Goal: Task Accomplishment & Management: Manage account settings

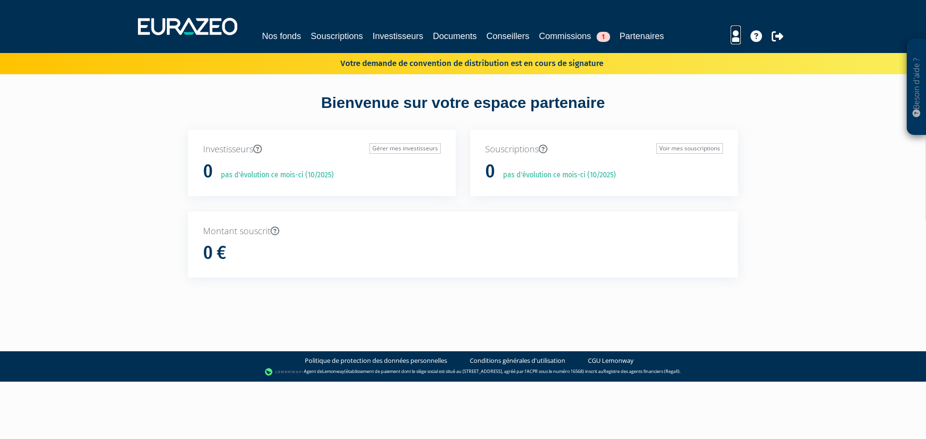
click at [734, 39] on icon at bounding box center [736, 36] width 10 height 12
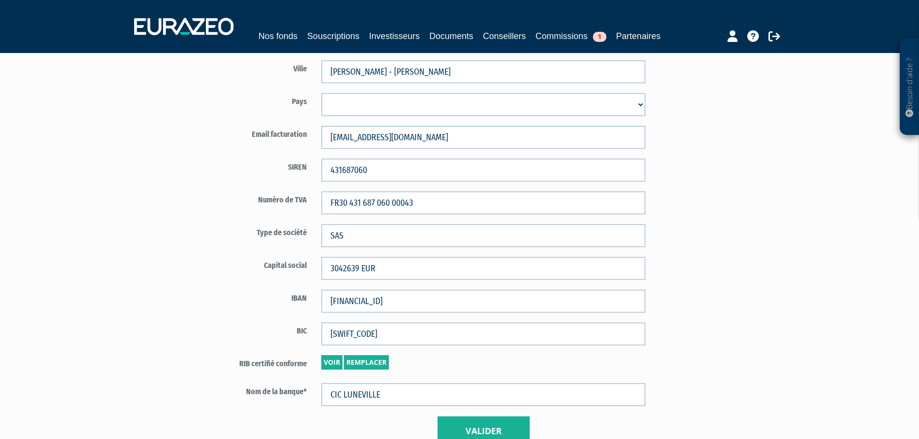
scroll to position [531, 0]
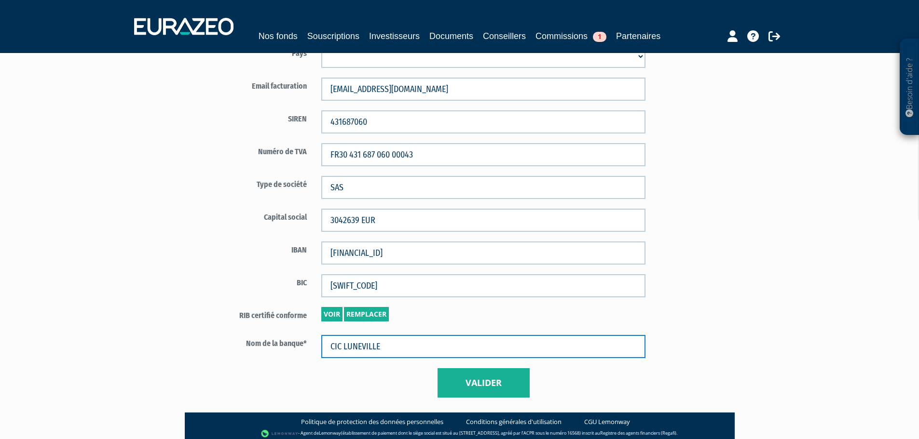
drag, startPoint x: 341, startPoint y: 357, endPoint x: 425, endPoint y: 362, distance: 84.1
click at [425, 358] on input "CIC LUNEVILLE" at bounding box center [483, 346] width 324 height 23
paste input "AURA BOURGOGNE G"
click at [342, 356] on input "CICAURA BOURGOGNE GE" at bounding box center [483, 346] width 324 height 23
type input "CIC AURA BOURGOGNE GE"
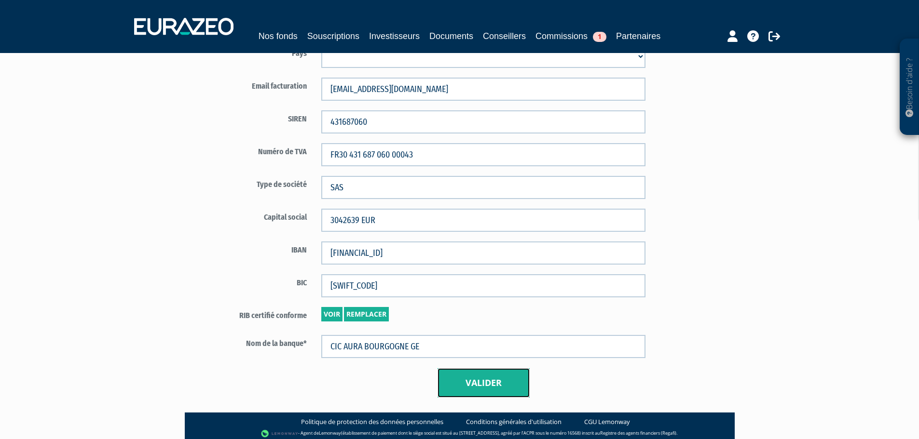
click at [462, 393] on button "Valider" at bounding box center [483, 383] width 92 height 30
